Goal: Navigation & Orientation: Find specific page/section

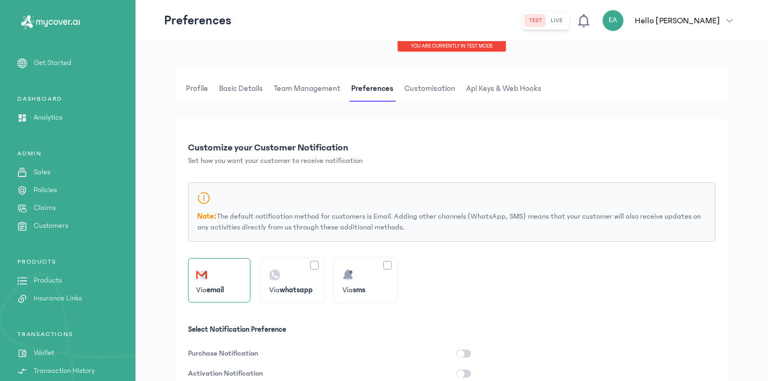
scroll to position [83, 0]
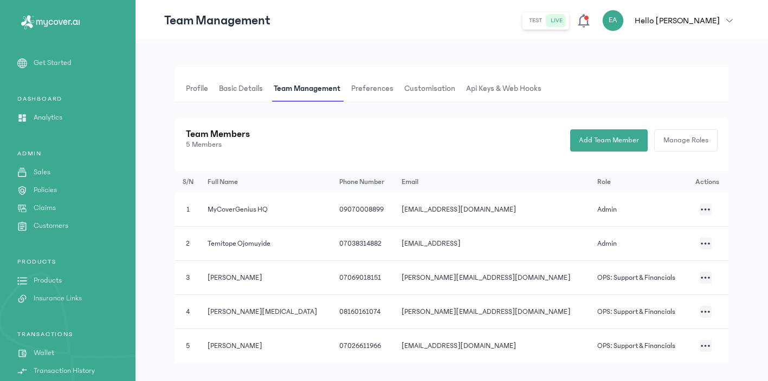
scroll to position [83, 0]
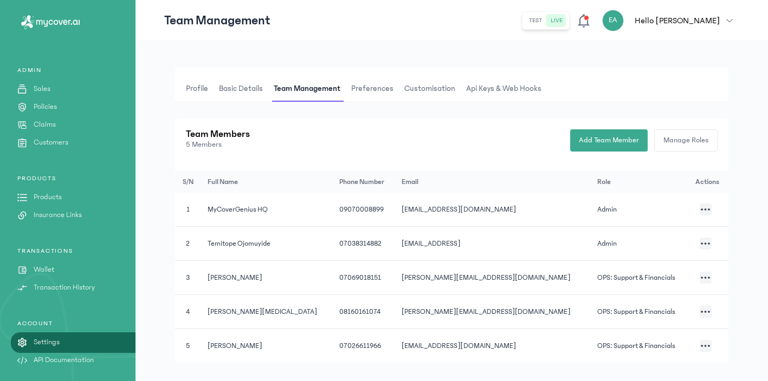
click at [46, 24] on icon at bounding box center [45, 23] width 4 height 7
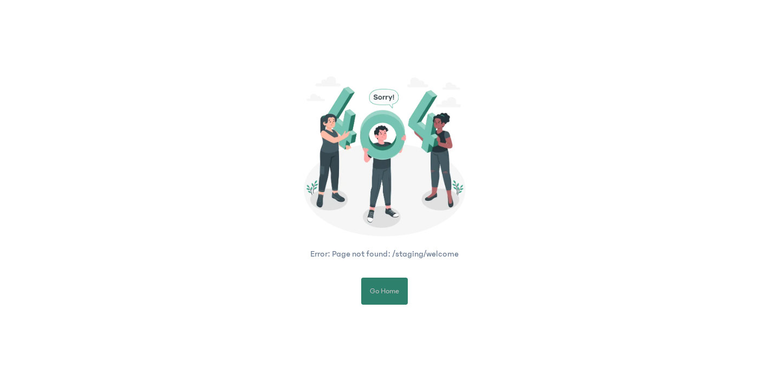
click at [395, 290] on span "Go Home" at bounding box center [384, 291] width 29 height 11
